Goal: Transaction & Acquisition: Download file/media

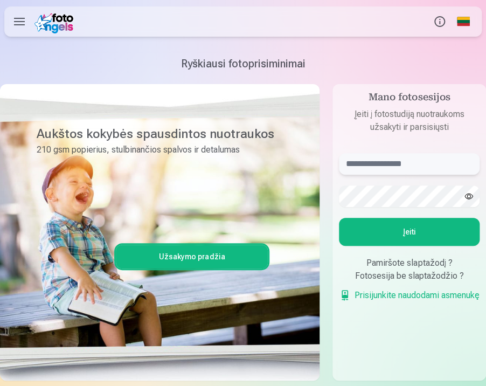
type input "**********"
click at [408, 231] on button "Įeiti" at bounding box center [409, 232] width 141 height 28
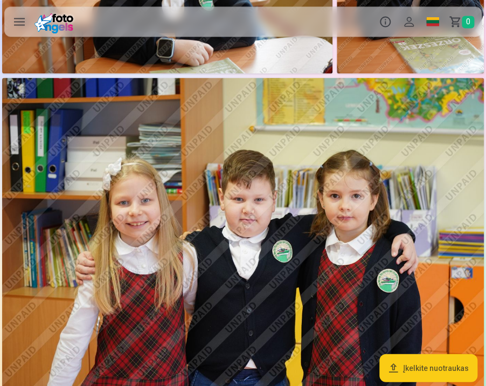
scroll to position [449, 0]
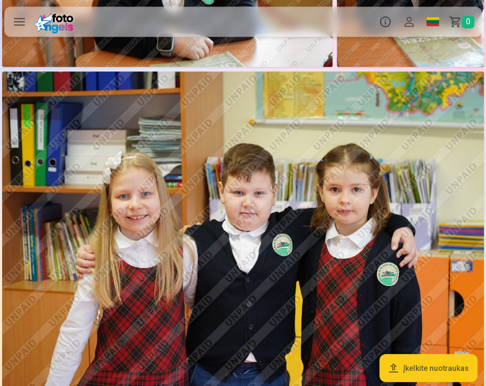
click at [436, 138] on img at bounding box center [243, 231] width 482 height 321
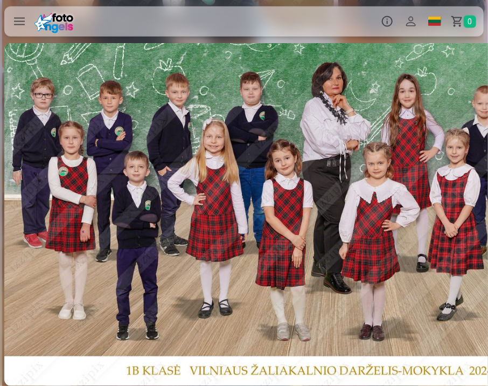
scroll to position [0, 1465]
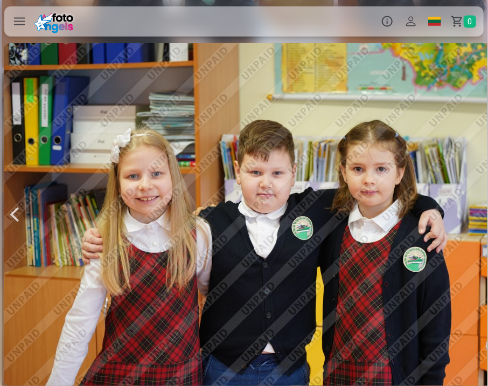
click at [13, 215] on div at bounding box center [15, 214] width 22 height 343
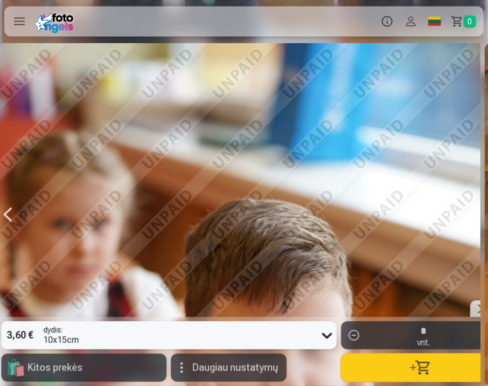
scroll to position [0, 976]
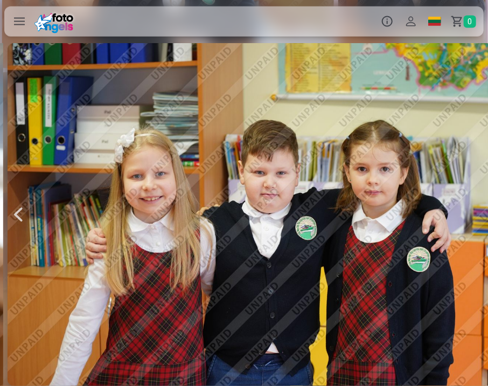
scroll to position [0, 1465]
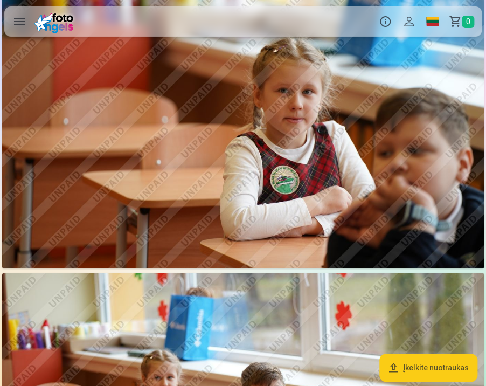
scroll to position [1229, 0]
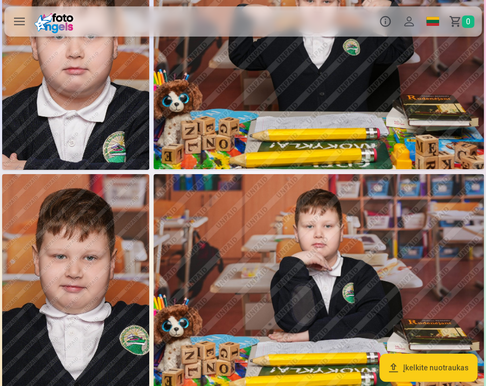
scroll to position [2315, 0]
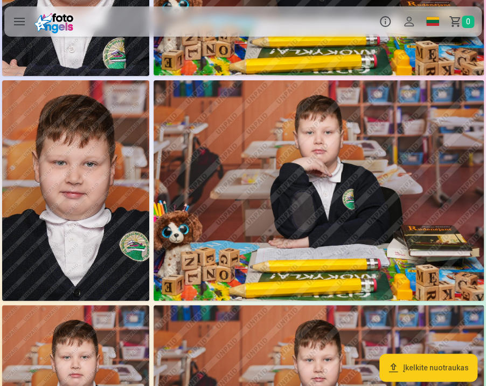
click at [485, 184] on div at bounding box center [243, 157] width 486 height 4858
click at [485, 180] on div at bounding box center [243, 157] width 486 height 4858
drag, startPoint x: 485, startPoint y: 180, endPoint x: 487, endPoint y: 186, distance: 6.1
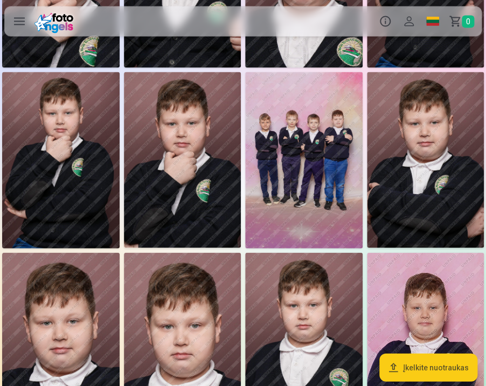
scroll to position [4306, 0]
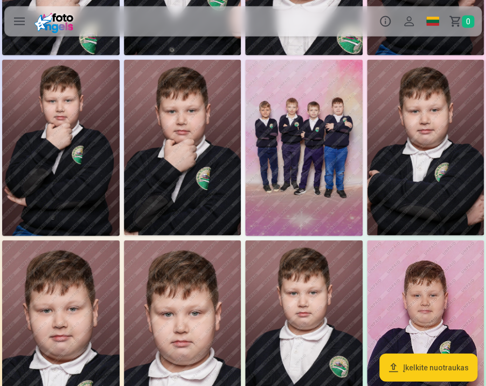
click at [71, 154] on img at bounding box center [60, 148] width 117 height 176
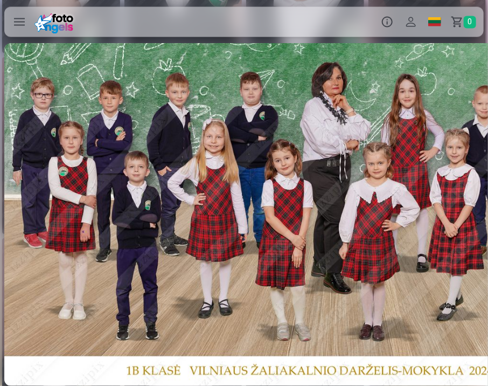
scroll to position [0, 15139]
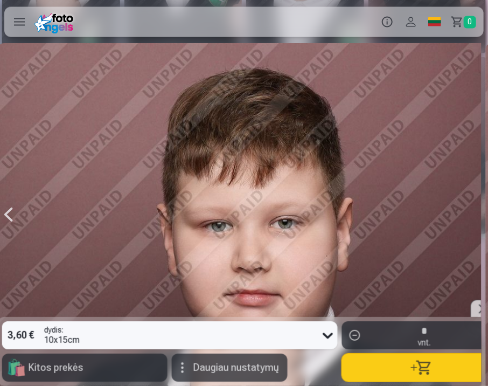
click at [19, 212] on div at bounding box center [9, 214] width 22 height 343
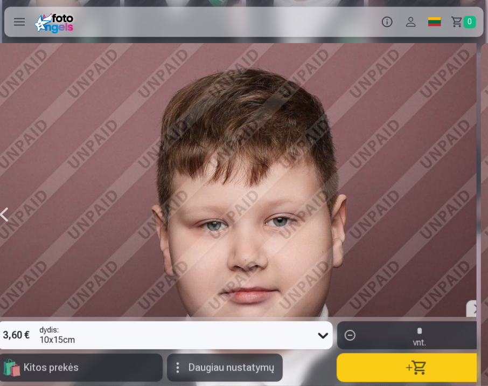
scroll to position [0, 14651]
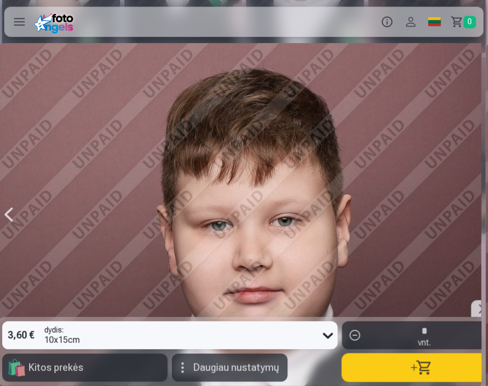
drag, startPoint x: 106, startPoint y: 196, endPoint x: 87, endPoint y: 184, distance: 21.5
click at [87, 184] on div at bounding box center [255, 214] width 514 height 343
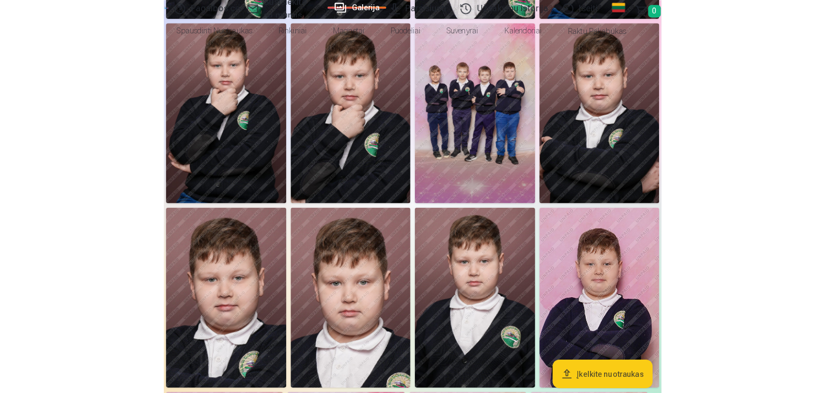
scroll to position [3534, 0]
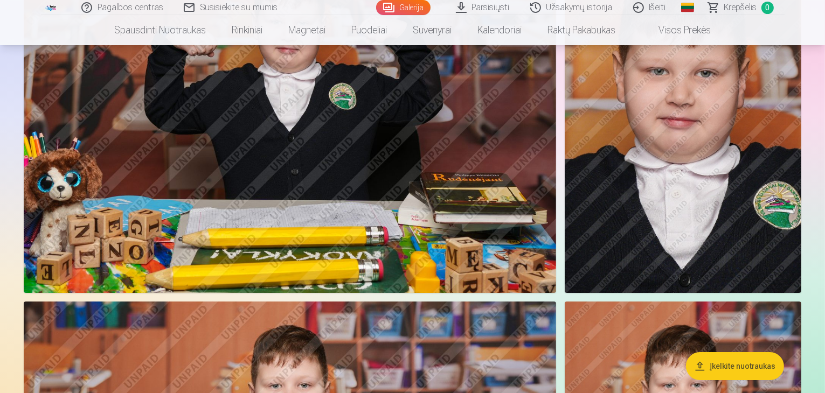
click at [463, 5] on link "Parsisiųsti" at bounding box center [483, 7] width 74 height 15
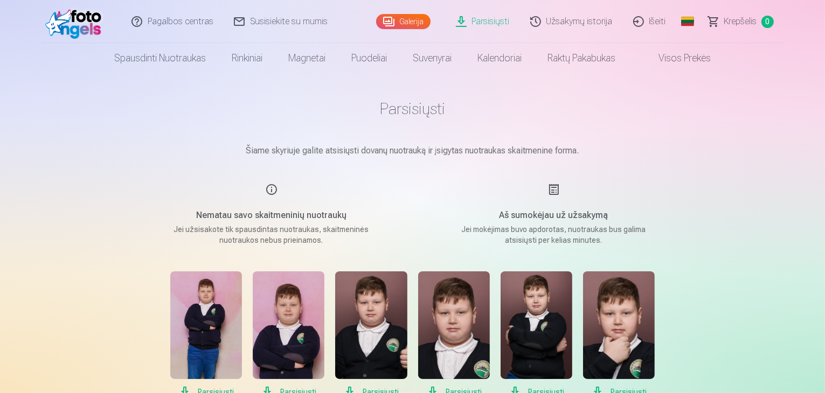
click at [206, 296] on img at bounding box center [206, 326] width 72 height 108
click at [336, 7] on div "Pagalbos centras Susisiekite su mumis Galerija Parsisiųsti Užsakymų istorija Iš…" at bounding box center [413, 21] width 744 height 43
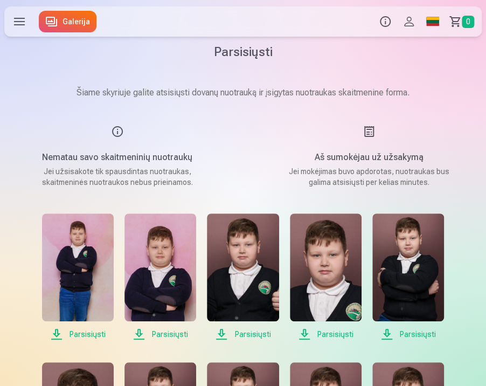
click at [412, 334] on span "Parsisiųsti" at bounding box center [408, 334] width 72 height 13
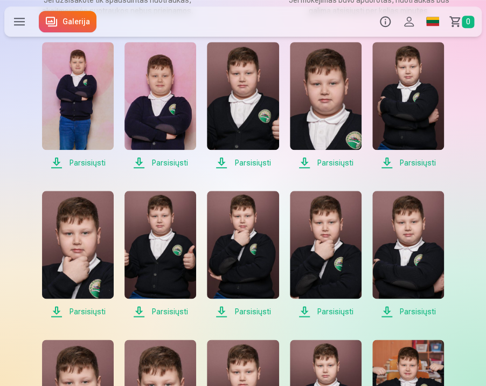
scroll to position [177, 0]
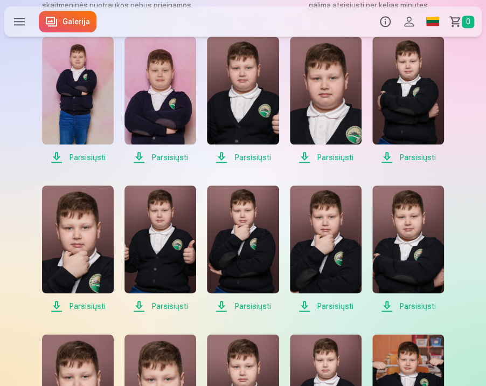
click at [57, 304] on span "Parsisiųsti" at bounding box center [78, 306] width 72 height 13
click at [222, 304] on span "Parsisiųsti" at bounding box center [243, 306] width 72 height 13
click at [301, 304] on span "Parsisiųsti" at bounding box center [326, 306] width 72 height 13
click at [387, 305] on span "Parsisiųsti" at bounding box center [408, 306] width 72 height 13
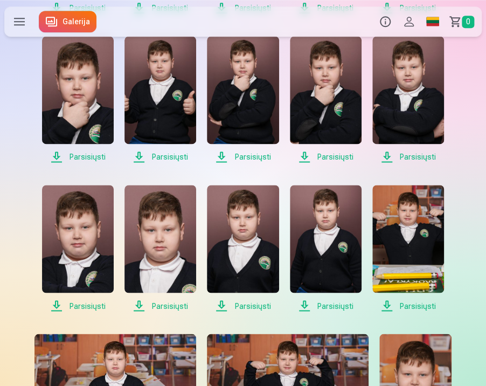
scroll to position [331, 0]
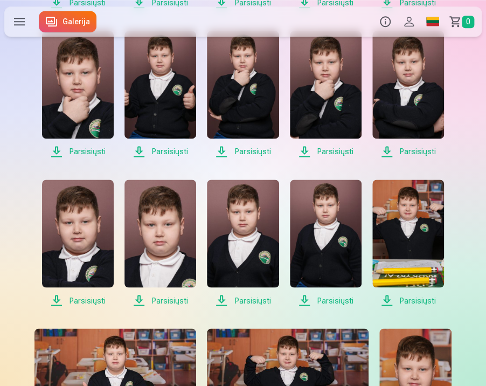
click at [140, 297] on span "Parsisiųsti" at bounding box center [160, 300] width 72 height 13
click at [308, 297] on span "Parsisiųsti" at bounding box center [326, 300] width 72 height 13
click at [391, 298] on span "Parsisiųsti" at bounding box center [408, 300] width 72 height 13
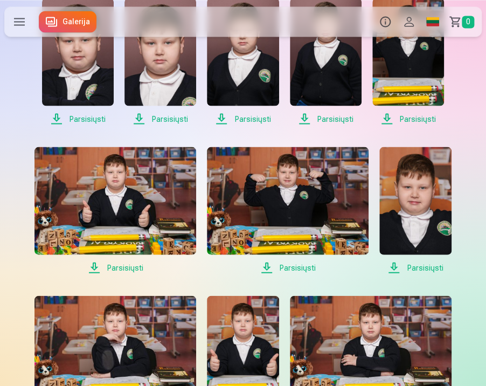
scroll to position [511, 0]
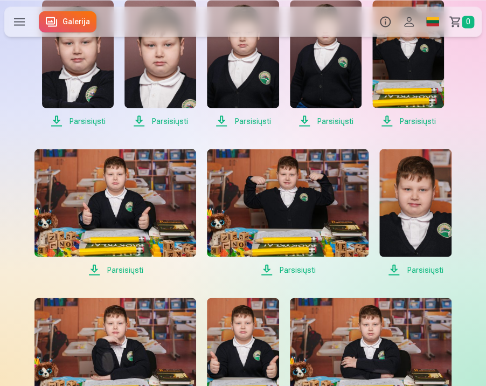
click at [91, 272] on span "Parsisiųsti" at bounding box center [115, 269] width 162 height 13
click at [397, 268] on span "Parsisiųsti" at bounding box center [415, 269] width 72 height 13
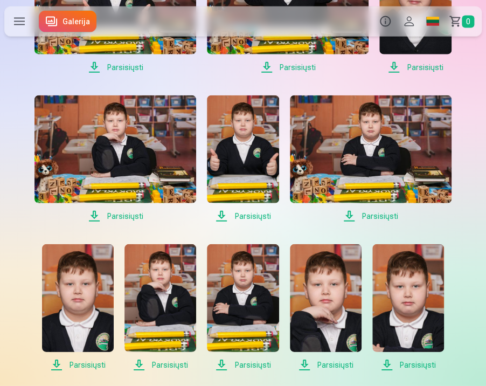
scroll to position [720, 0]
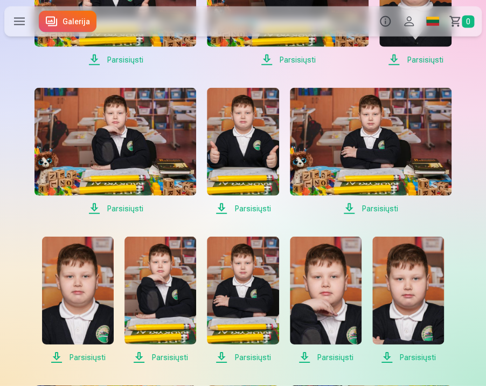
click at [99, 211] on span "Parsisiųsti" at bounding box center [115, 208] width 162 height 13
click at [354, 205] on span "Parsisiųsti" at bounding box center [371, 208] width 162 height 13
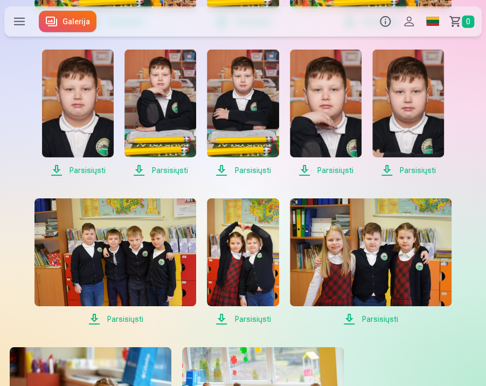
scroll to position [912, 0]
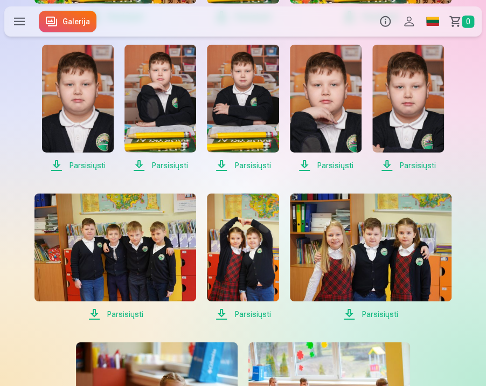
click at [302, 166] on span "Parsisiųsti" at bounding box center [326, 165] width 72 height 13
click at [223, 164] on span "Parsisiųsti" at bounding box center [243, 165] width 72 height 13
click at [140, 166] on span "Parsisiųsti" at bounding box center [160, 165] width 72 height 13
click at [97, 311] on span "Parsisiųsti" at bounding box center [115, 314] width 162 height 13
click at [223, 312] on span "Parsisiųsti" at bounding box center [243, 314] width 72 height 13
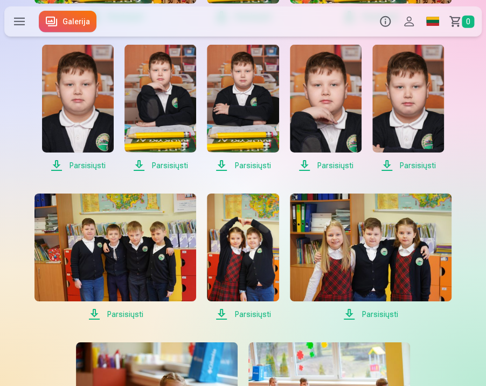
click at [352, 311] on span "Parsisiųsti" at bounding box center [371, 314] width 162 height 13
drag, startPoint x: 485, startPoint y: 206, endPoint x: 485, endPoint y: 213, distance: 7.0
drag, startPoint x: 485, startPoint y: 213, endPoint x: 488, endPoint y: 218, distance: 6.0
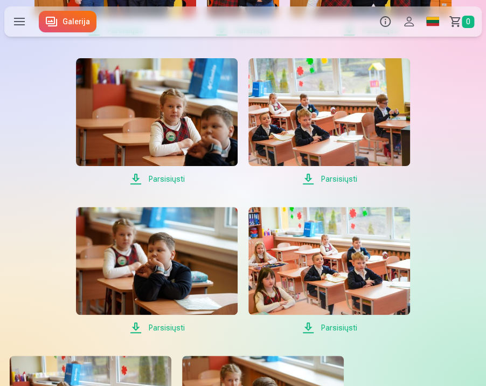
scroll to position [1190, 0]
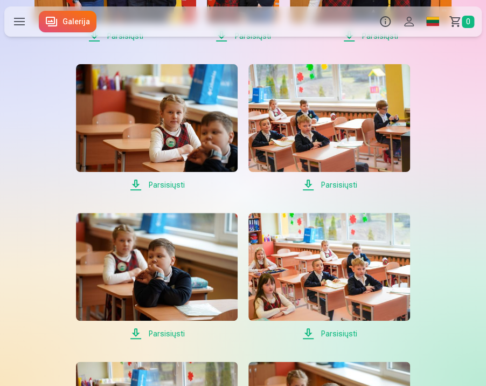
click at [137, 183] on span "Parsisiųsti" at bounding box center [157, 184] width 162 height 13
click at [310, 327] on span "Parsisiųsti" at bounding box center [329, 333] width 162 height 13
drag, startPoint x: 485, startPoint y: 225, endPoint x: 485, endPoint y: 242, distance: 17.8
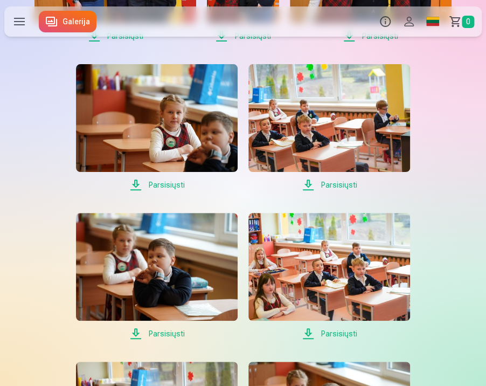
drag, startPoint x: 485, startPoint y: 242, endPoint x: 485, endPoint y: 259, distance: 16.7
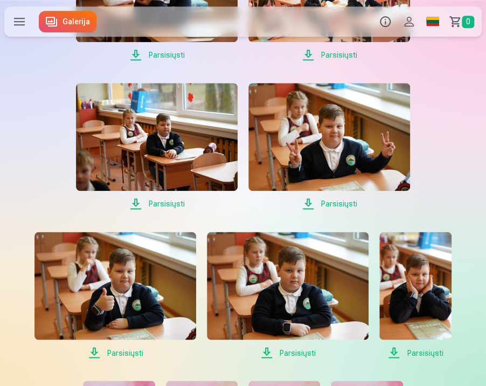
scroll to position [1393, 0]
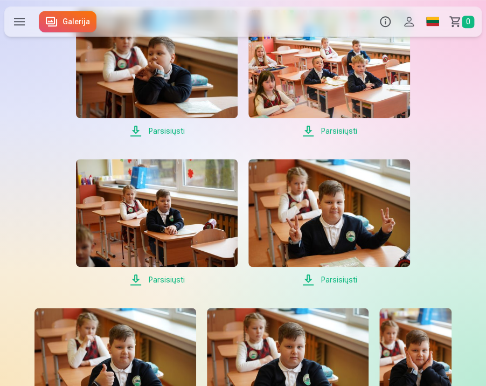
click at [137, 280] on span "Parsisiųsti" at bounding box center [157, 279] width 162 height 13
click at [307, 278] on span "Parsisiųsti" at bounding box center [329, 279] width 162 height 13
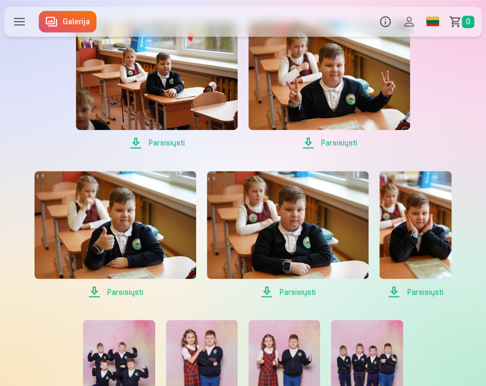
scroll to position [1532, 0]
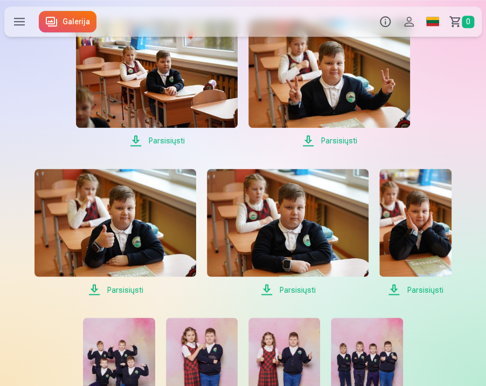
click at [95, 286] on span "Parsisiųsti" at bounding box center [115, 289] width 162 height 13
click at [267, 289] on span "Parsisiųsti" at bounding box center [288, 289] width 162 height 13
click at [394, 285] on span "Parsisiųsti" at bounding box center [415, 289] width 72 height 13
drag, startPoint x: 485, startPoint y: 291, endPoint x: 484, endPoint y: 319, distance: 28.6
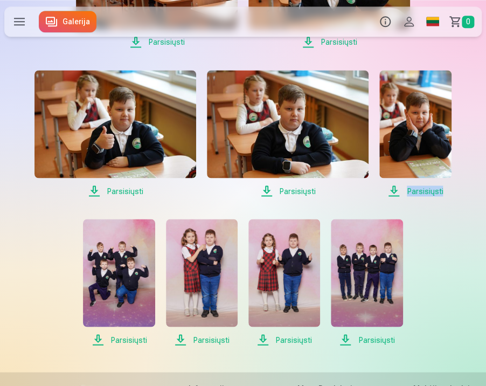
scroll to position [1656, 0]
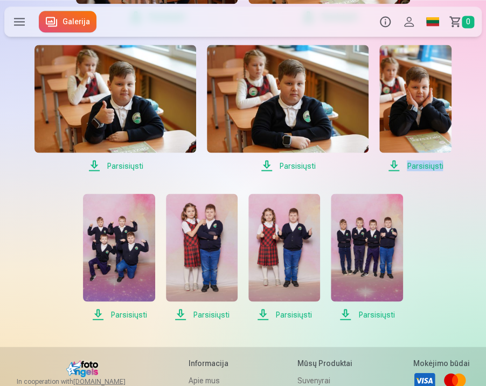
click at [101, 311] on span "Parsisiųsti" at bounding box center [119, 314] width 72 height 13
click at [181, 312] on span "Parsisiųsti" at bounding box center [202, 314] width 72 height 13
click at [263, 312] on span "Parsisiųsti" at bounding box center [284, 314] width 72 height 13
click at [348, 311] on span "Parsisiųsti" at bounding box center [367, 314] width 72 height 13
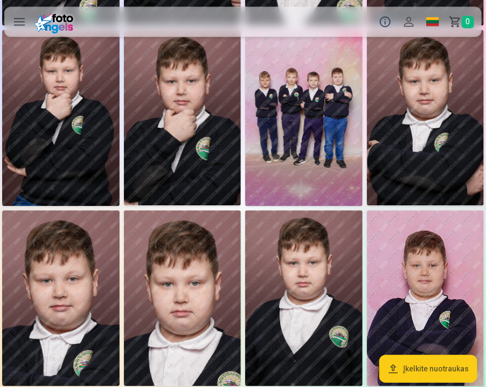
scroll to position [4268, 0]
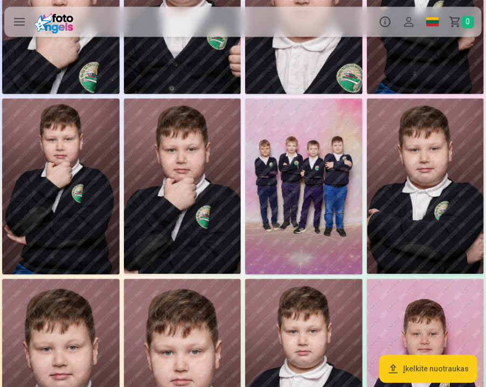
click at [68, 204] on img at bounding box center [60, 186] width 117 height 176
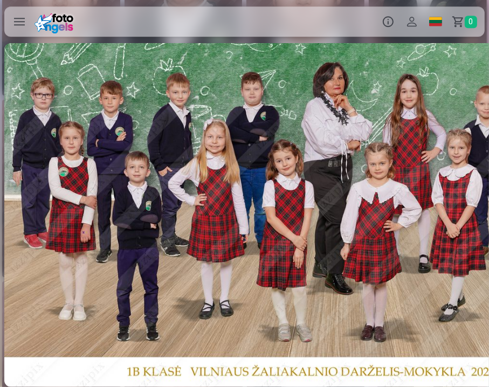
scroll to position [0, 15152]
